Goal: Information Seeking & Learning: Find specific fact

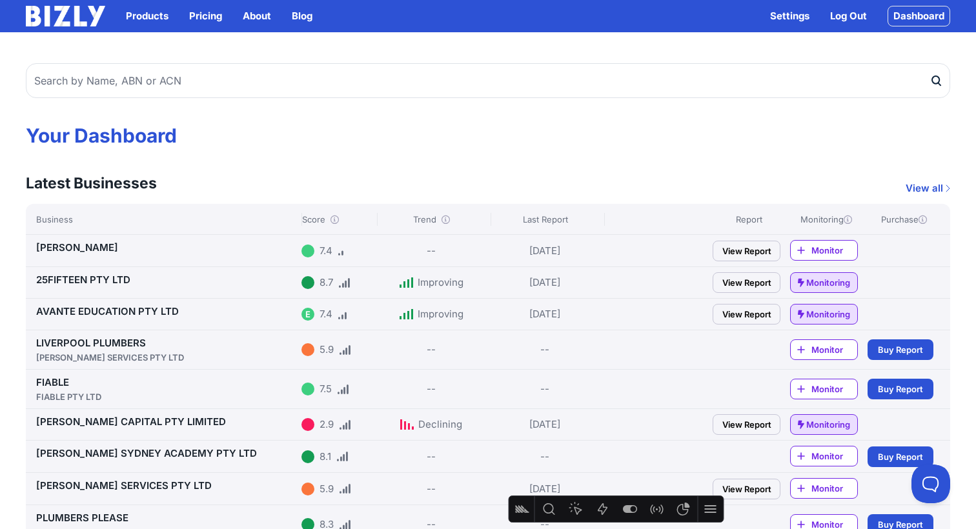
click at [96, 250] on link "DRIMATIS, PETRINA" at bounding box center [77, 247] width 82 height 12
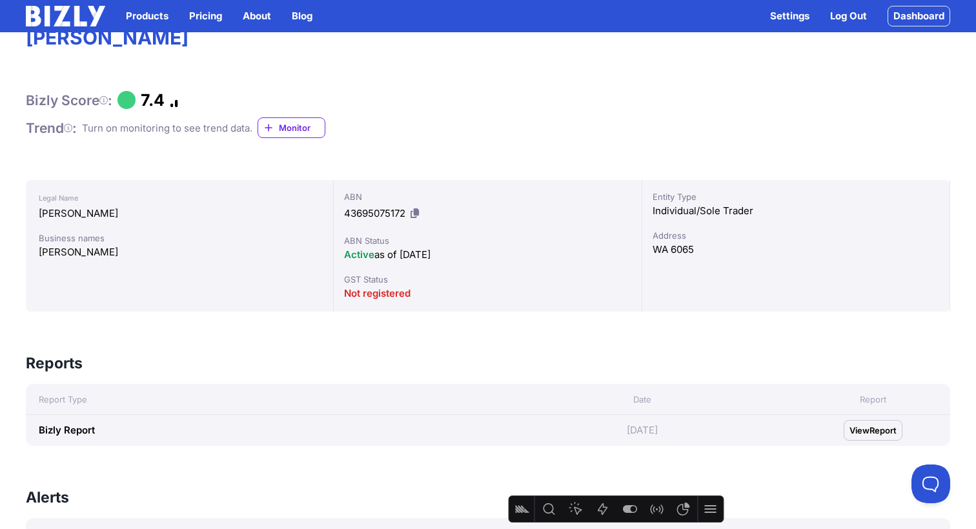
scroll to position [34, 0]
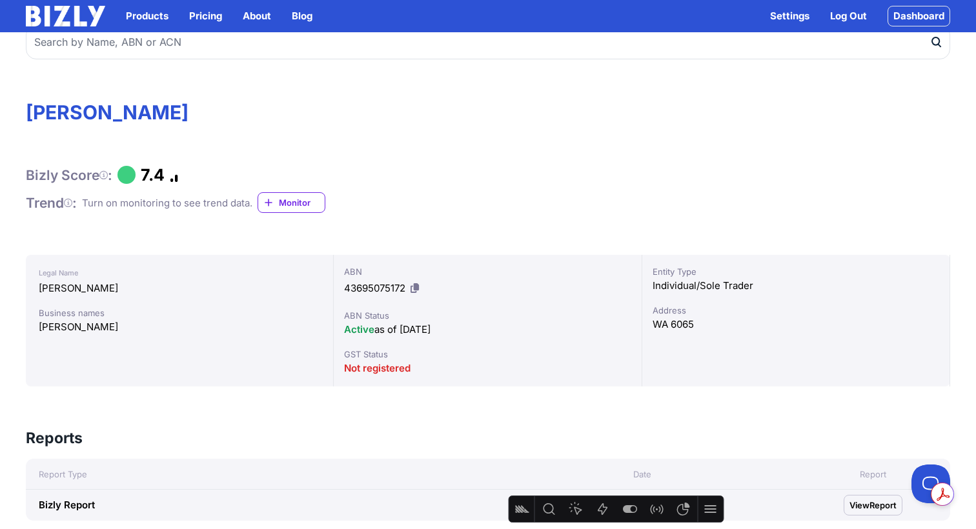
click at [418, 290] on icon at bounding box center [415, 288] width 8 height 10
drag, startPoint x: 221, startPoint y: 111, endPoint x: 21, endPoint y: 114, distance: 200.1
copy h1 "DRIMATIS, PETRINA"
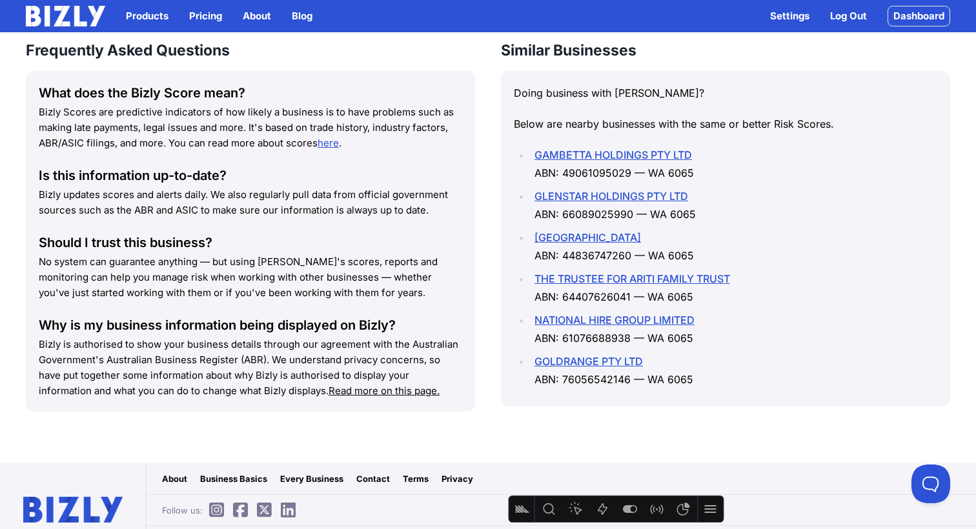
scroll to position [1382, 0]
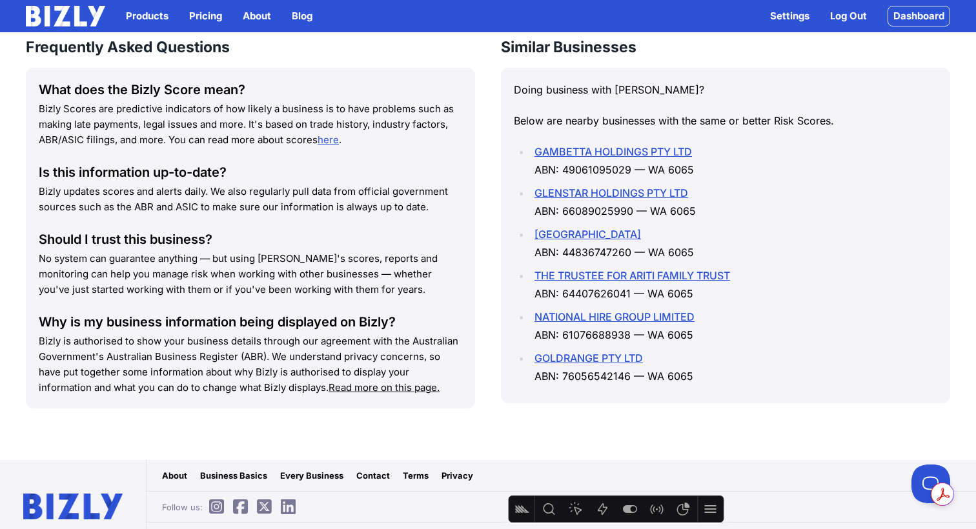
click at [397, 388] on u "Read more on this page." at bounding box center [384, 388] width 111 height 12
